Goal: Task Accomplishment & Management: Manage account settings

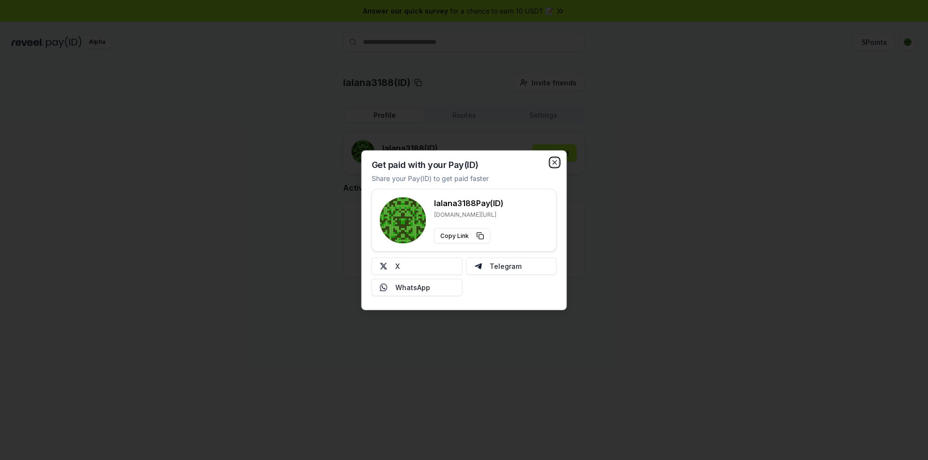
click at [557, 165] on icon "button" at bounding box center [555, 162] width 8 height 8
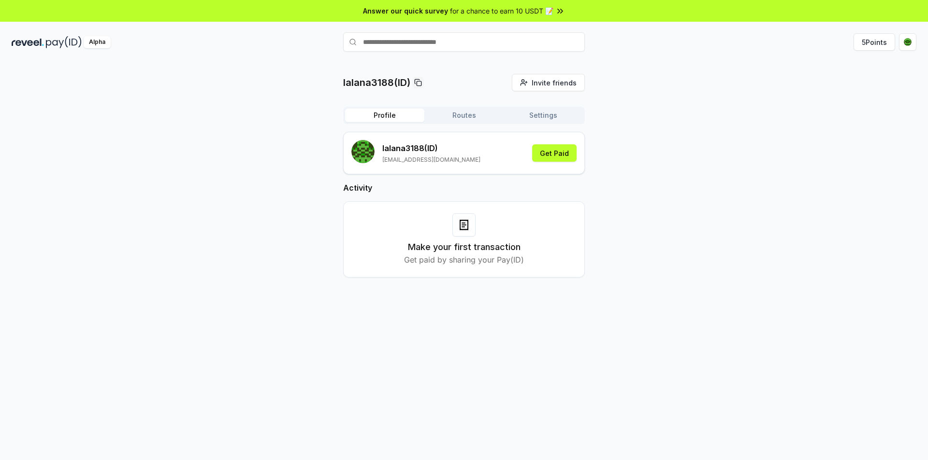
click at [462, 220] on icon at bounding box center [464, 225] width 12 height 12
click at [465, 227] on icon at bounding box center [464, 225] width 12 height 12
click at [464, 227] on icon at bounding box center [463, 227] width 2 height 0
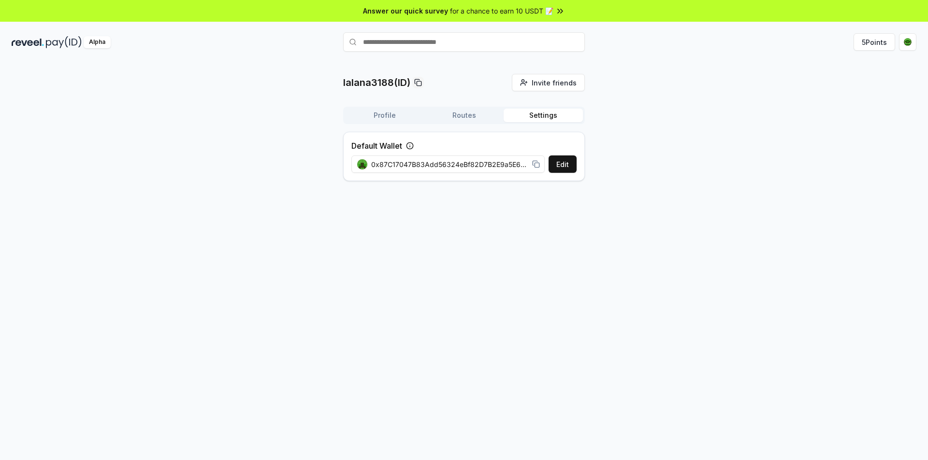
click at [557, 119] on button "Settings" at bounding box center [542, 116] width 79 height 14
click at [882, 47] on button "5 Points" at bounding box center [874, 41] width 42 height 17
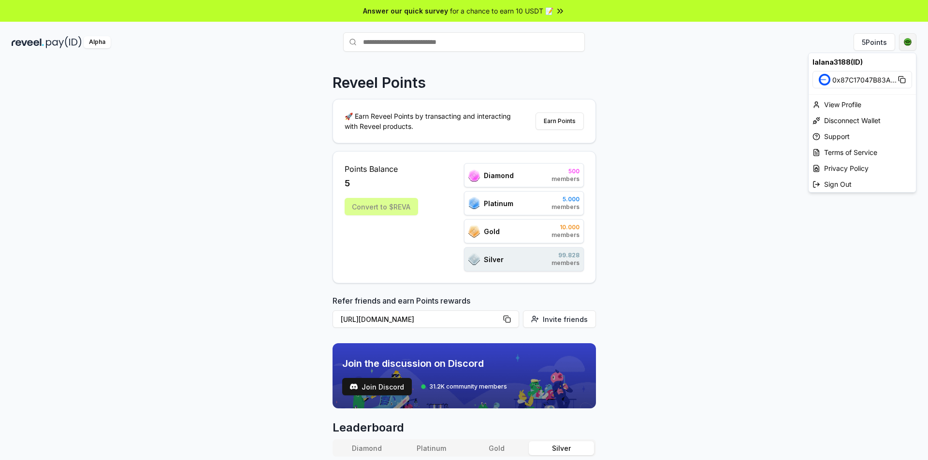
click at [905, 44] on html "Answer our quick survey for a chance to earn 10 USDT 📝 Alpha 5 Points Reveel Po…" at bounding box center [464, 230] width 928 height 460
click at [864, 109] on div "View Profile" at bounding box center [861, 105] width 107 height 16
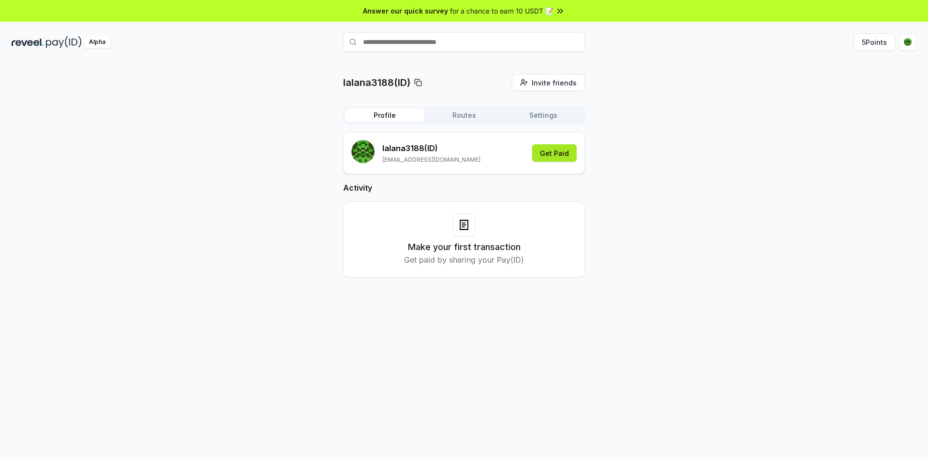
click at [545, 158] on button "Get Paid" at bounding box center [554, 152] width 44 height 17
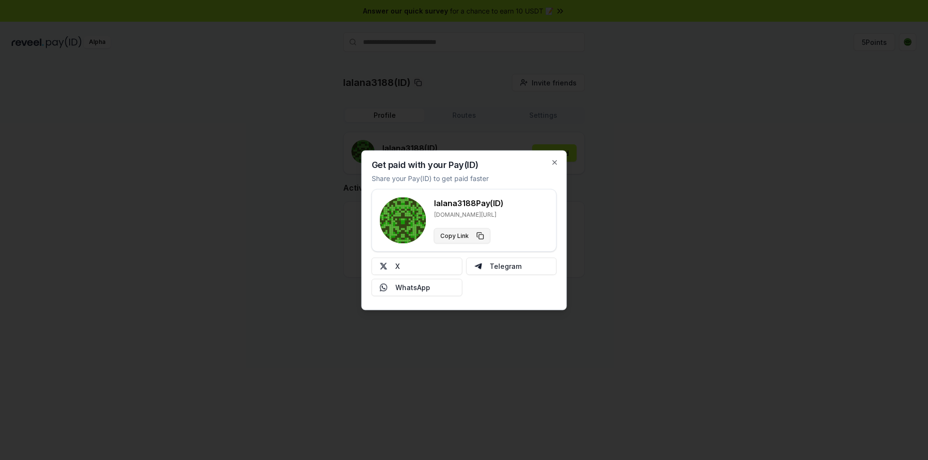
click at [480, 238] on button "Copy Link" at bounding box center [462, 235] width 57 height 15
click at [483, 233] on button "Copy Link" at bounding box center [462, 235] width 57 height 15
type button "https://reveel.id/pay/lalana3188"
click at [409, 265] on button "X" at bounding box center [417, 265] width 91 height 17
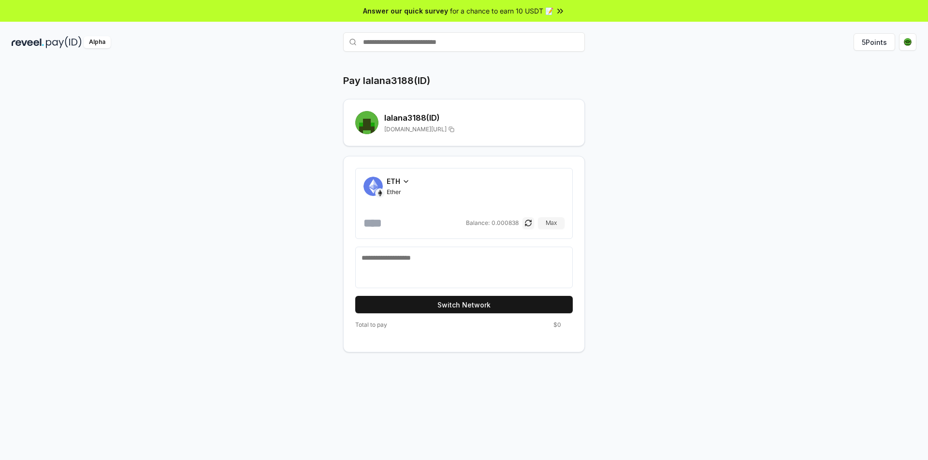
click at [411, 129] on span "[DOMAIN_NAME][URL]" at bounding box center [415, 130] width 62 height 8
